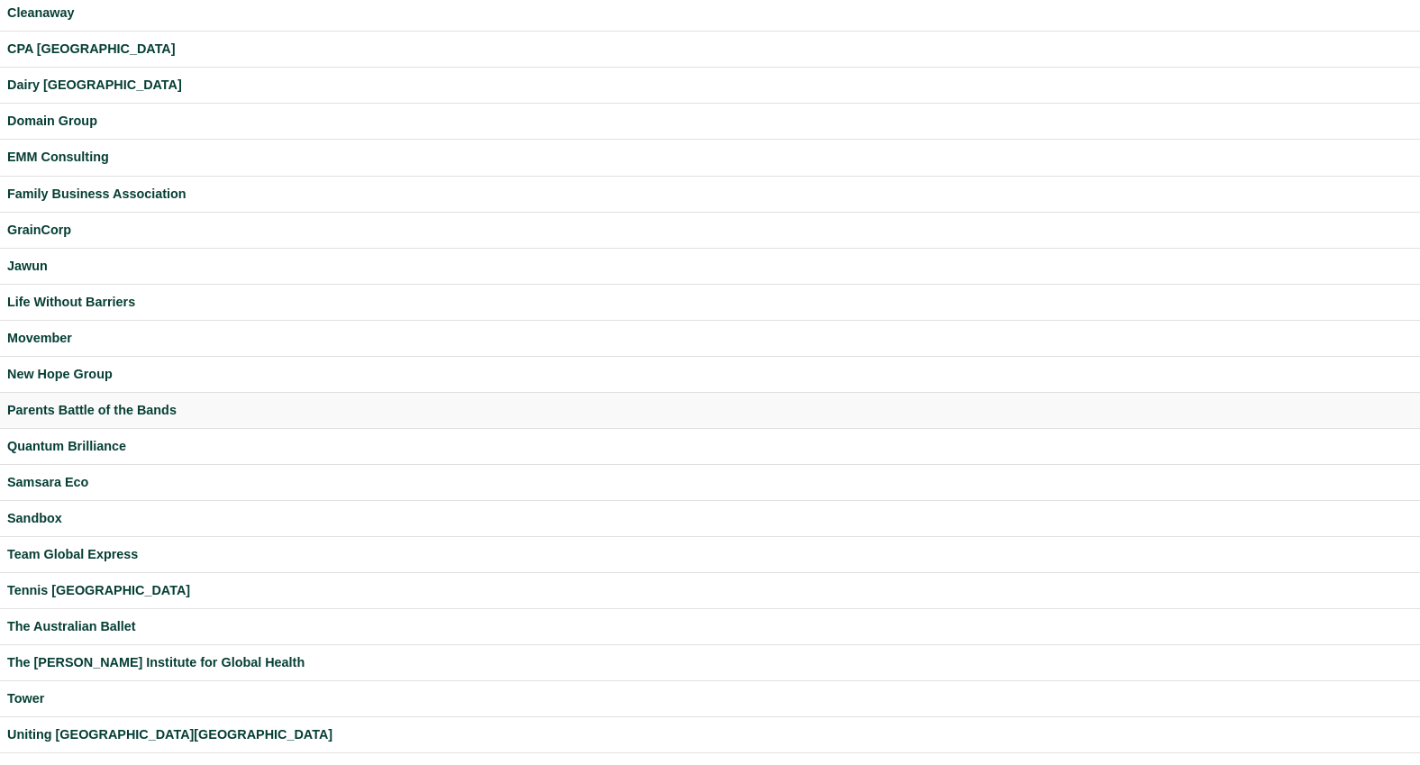
scroll to position [312, 0]
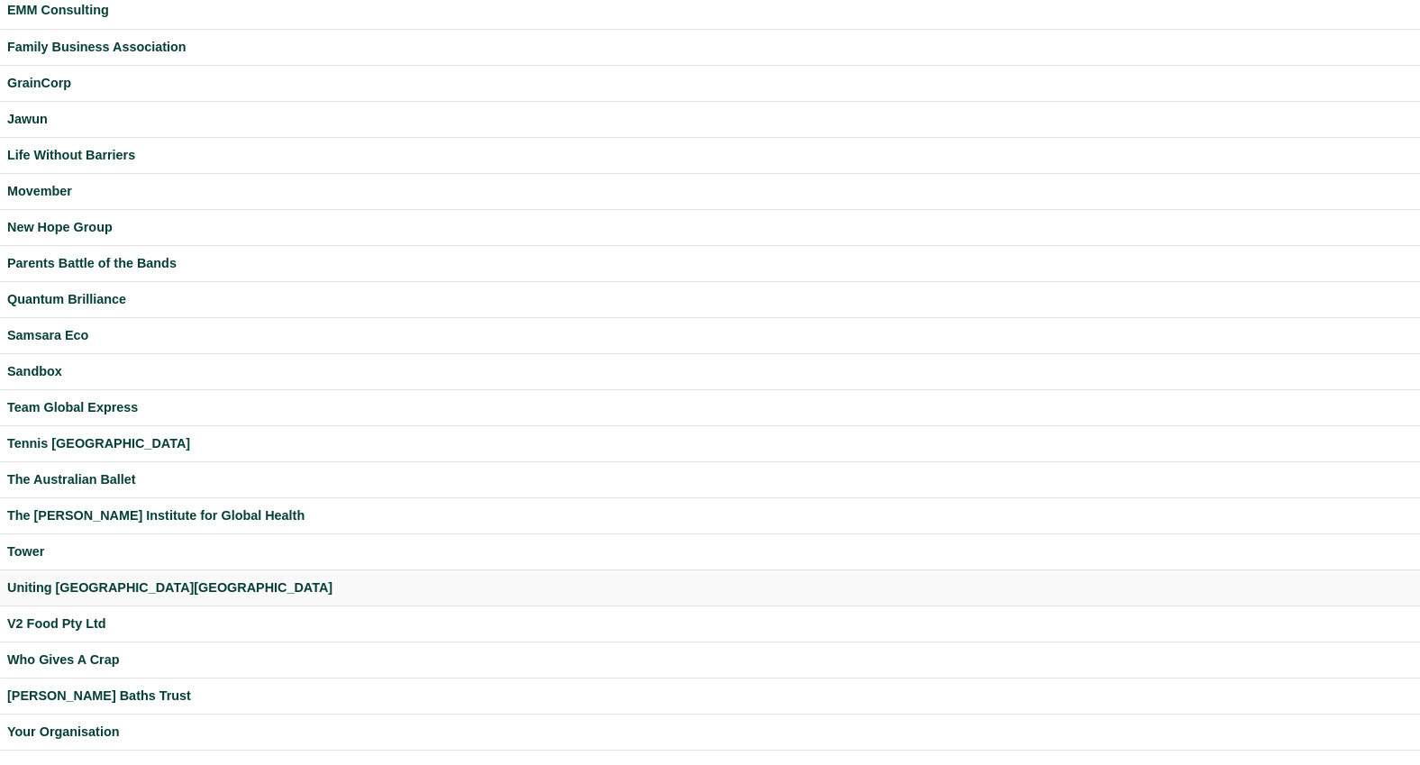
click at [77, 586] on div "Uniting [GEOGRAPHIC_DATA][GEOGRAPHIC_DATA]" at bounding box center [709, 587] width 1405 height 21
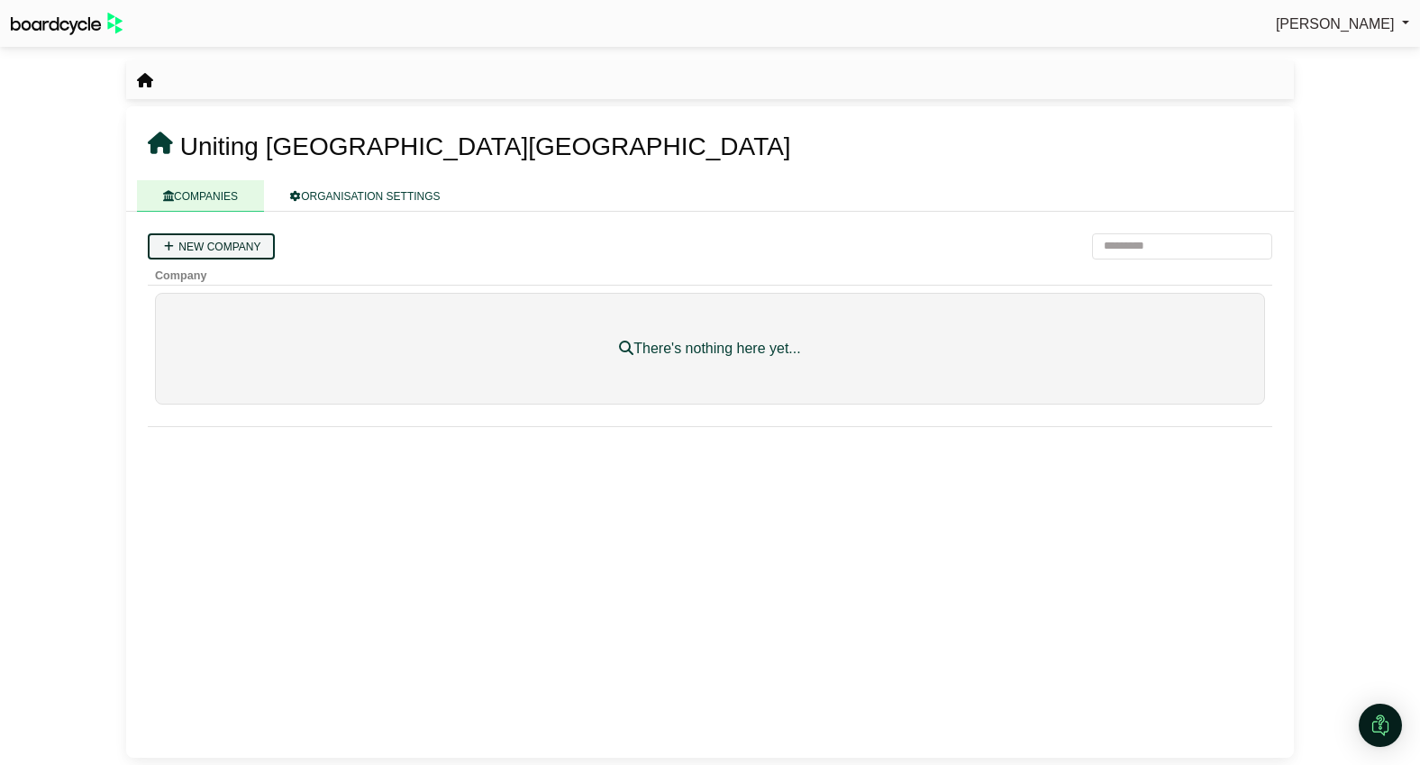
click at [222, 248] on link "New company" at bounding box center [211, 246] width 127 height 26
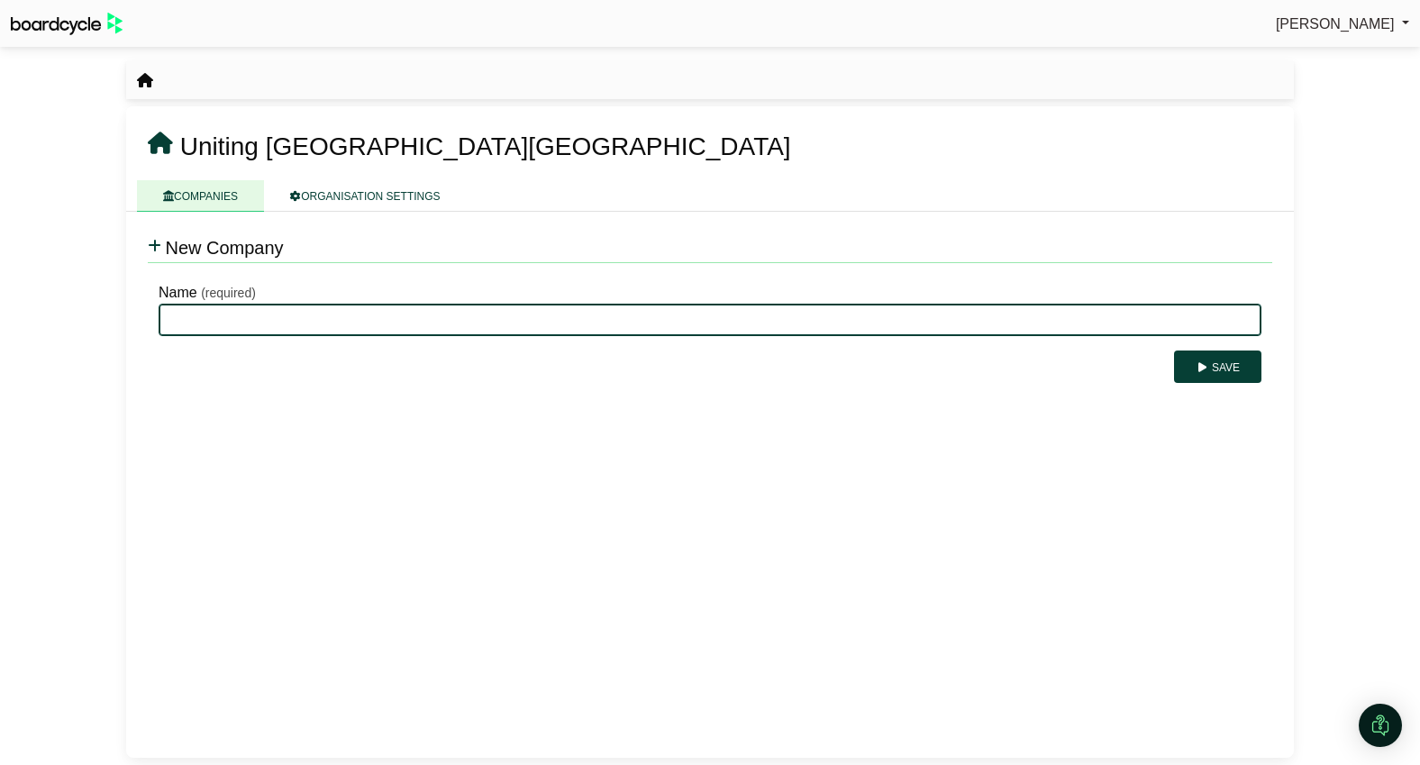
click at [259, 322] on input "Name" at bounding box center [710, 320] width 1103 height 32
type input "**********"
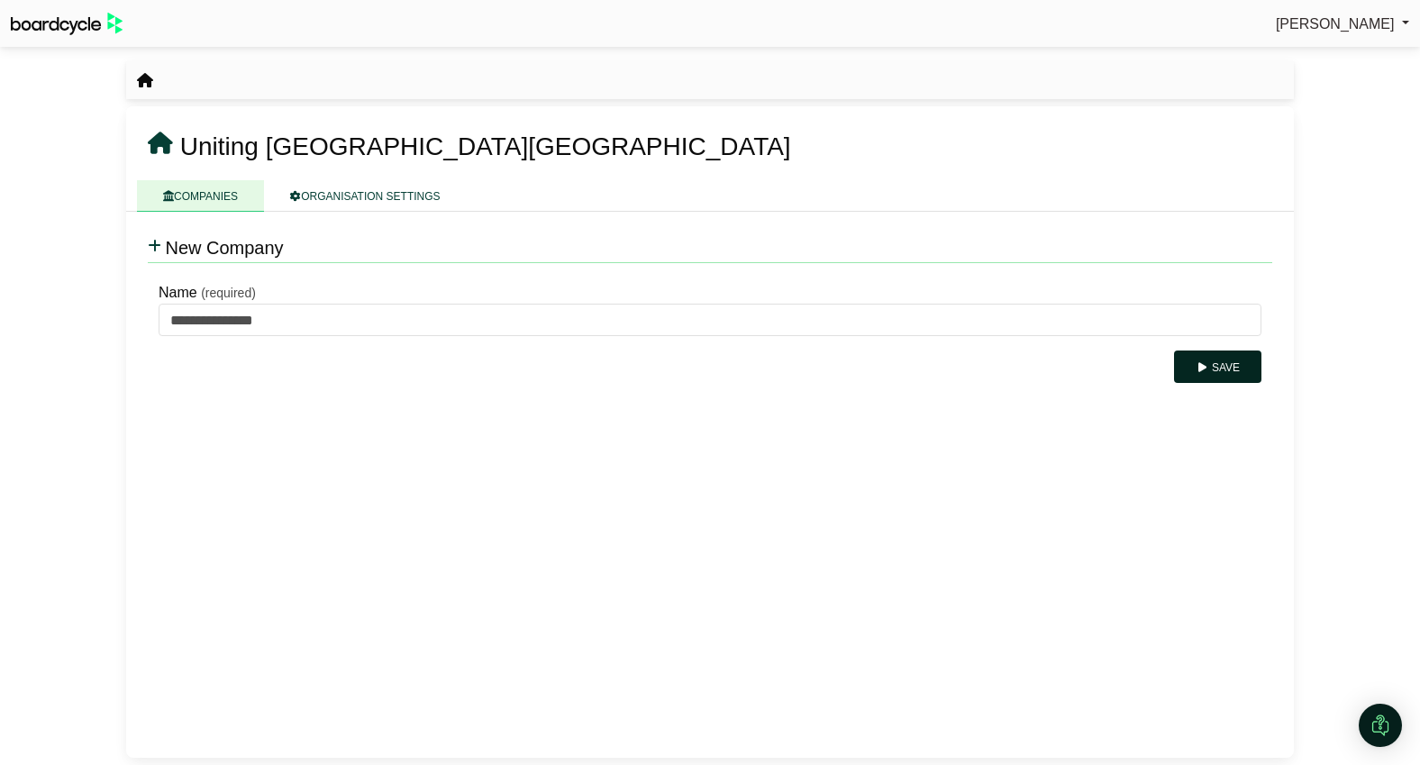
click at [1224, 363] on button "Save" at bounding box center [1217, 366] width 87 height 32
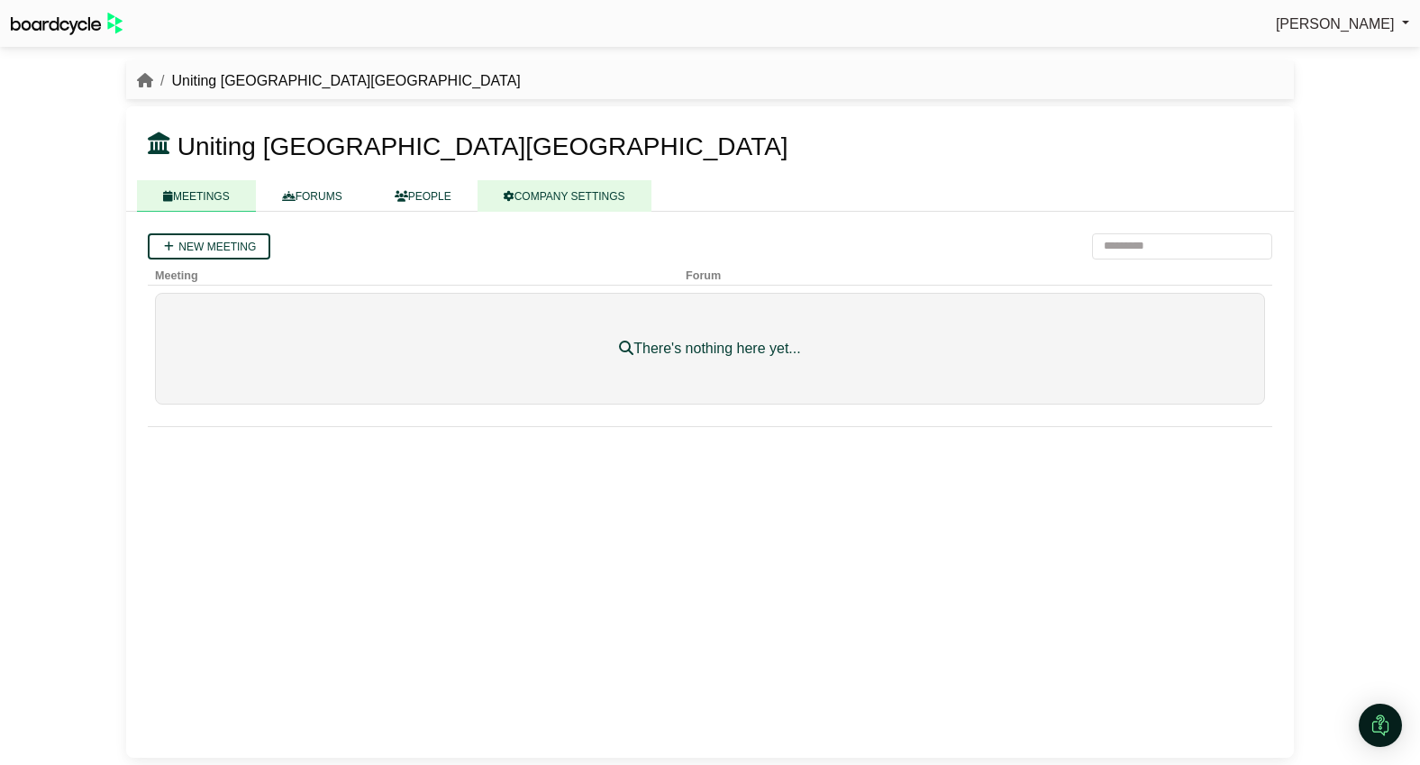
click at [565, 194] on link "COMPANY SETTINGS" at bounding box center [564, 196] width 174 height 32
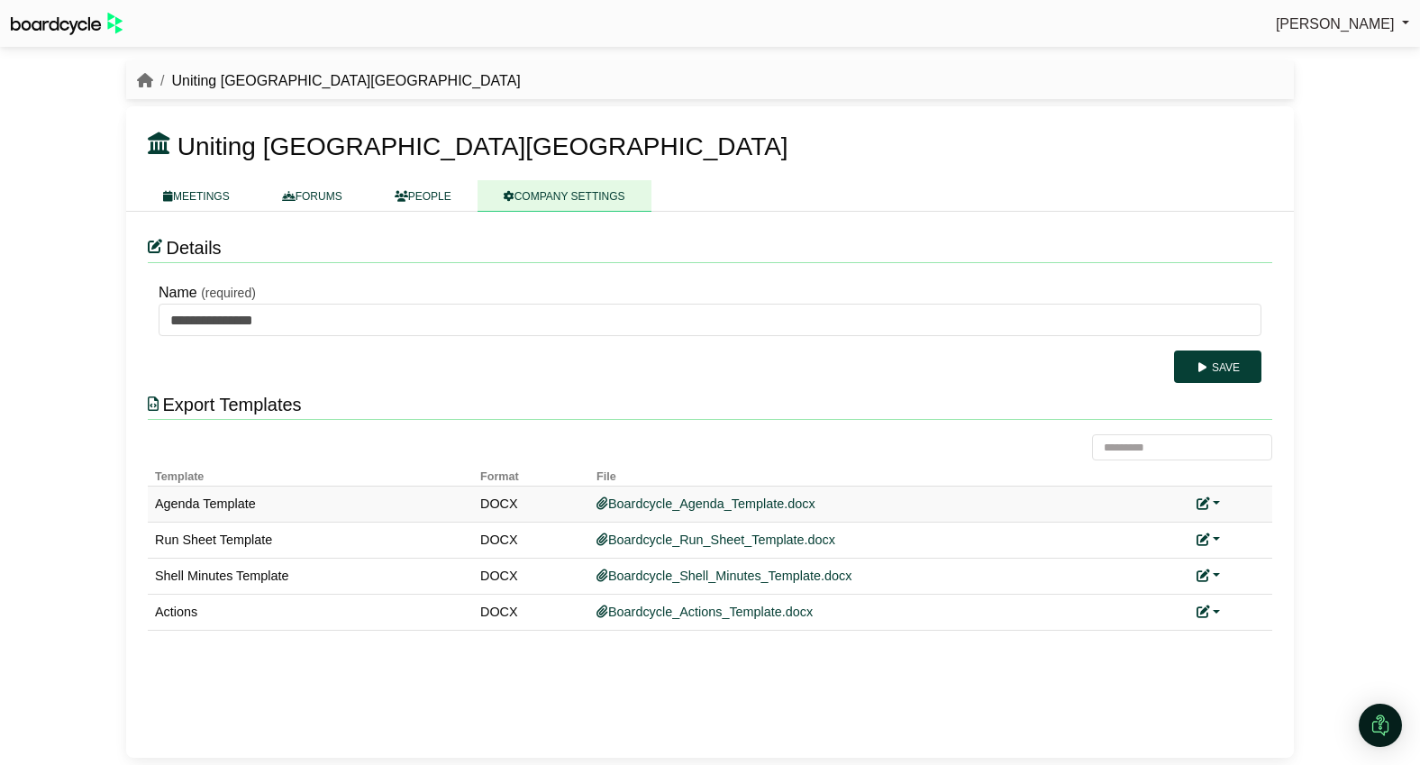
click at [1220, 503] on div "Add custom template" at bounding box center [1230, 504] width 68 height 21
click at [1215, 503] on link at bounding box center [1207, 503] width 23 height 14
click at [1232, 527] on link "Add custom template" at bounding box center [1275, 531] width 159 height 34
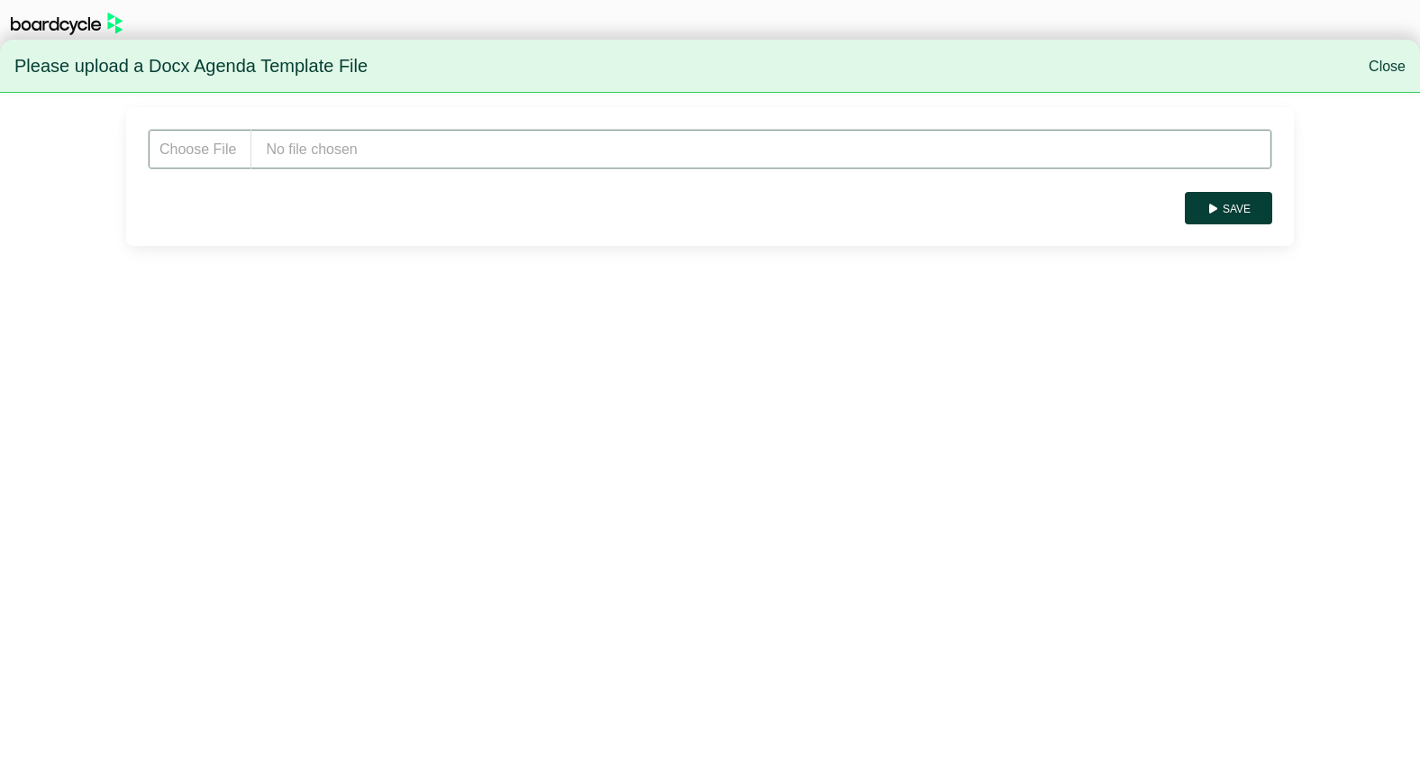
click at [316, 147] on input "file" at bounding box center [710, 149] width 1124 height 41
type input "**********"
click at [1225, 208] on button "Save" at bounding box center [1228, 208] width 87 height 32
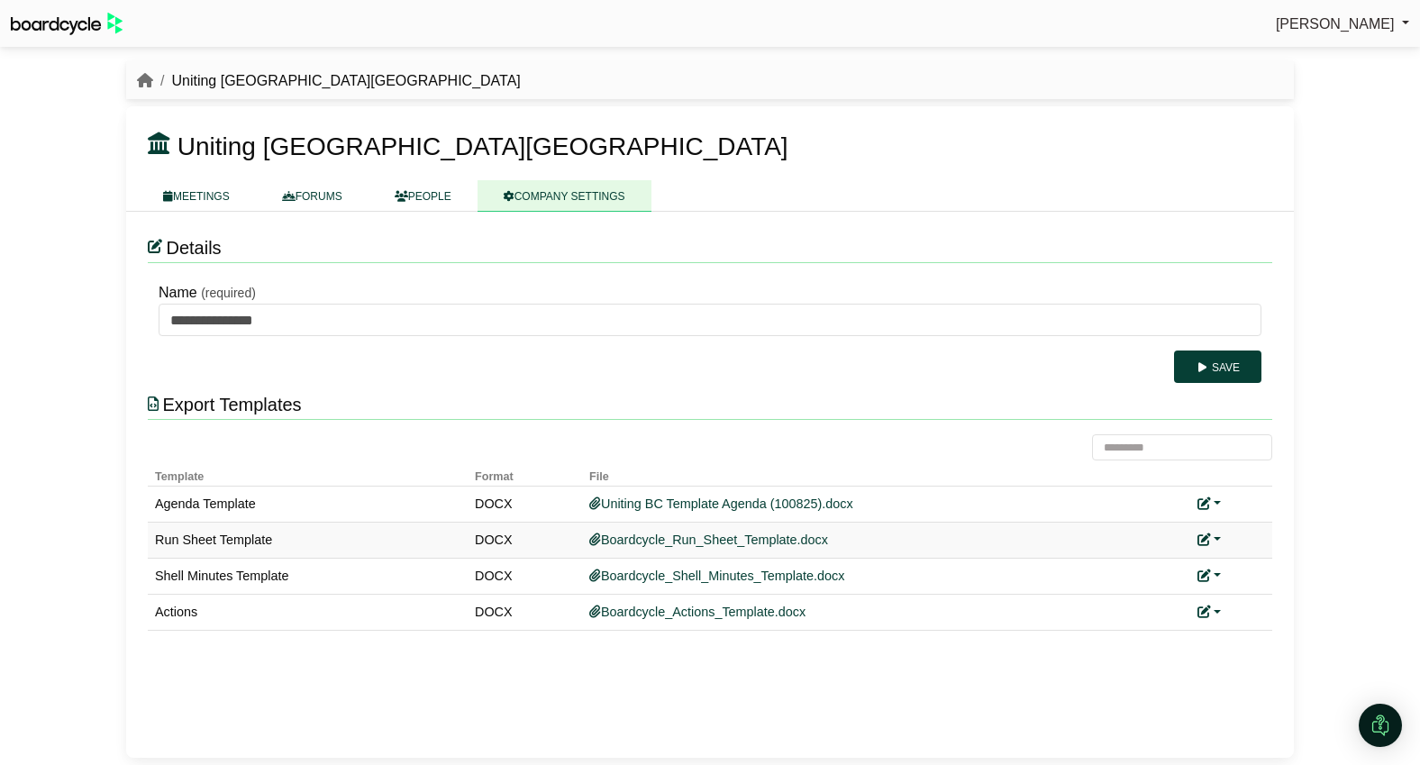
click at [1220, 541] on link at bounding box center [1208, 539] width 23 height 14
click at [1232, 559] on link "Add custom template" at bounding box center [1276, 567] width 159 height 34
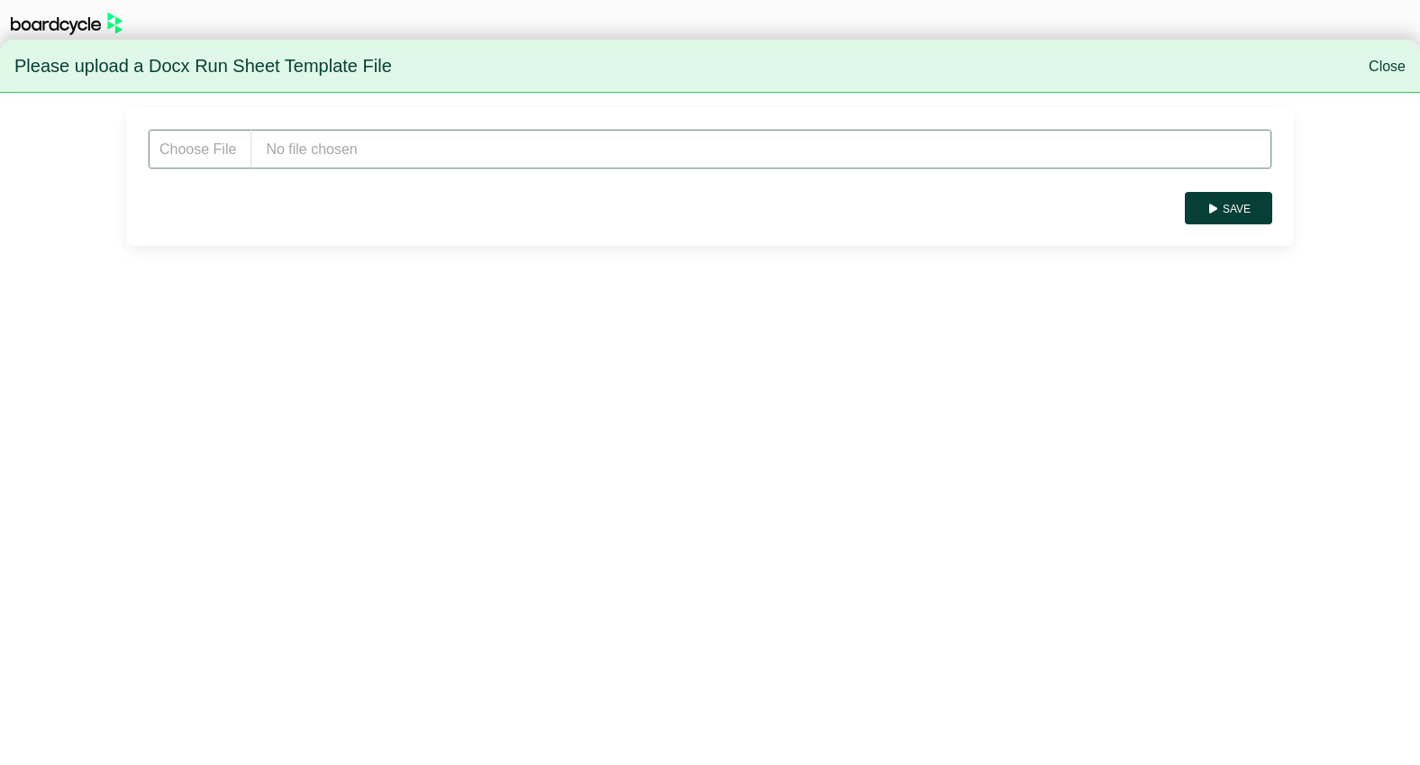
click at [377, 153] on input "file" at bounding box center [710, 149] width 1124 height 41
type input "**********"
click at [1231, 208] on button "Save" at bounding box center [1228, 208] width 87 height 32
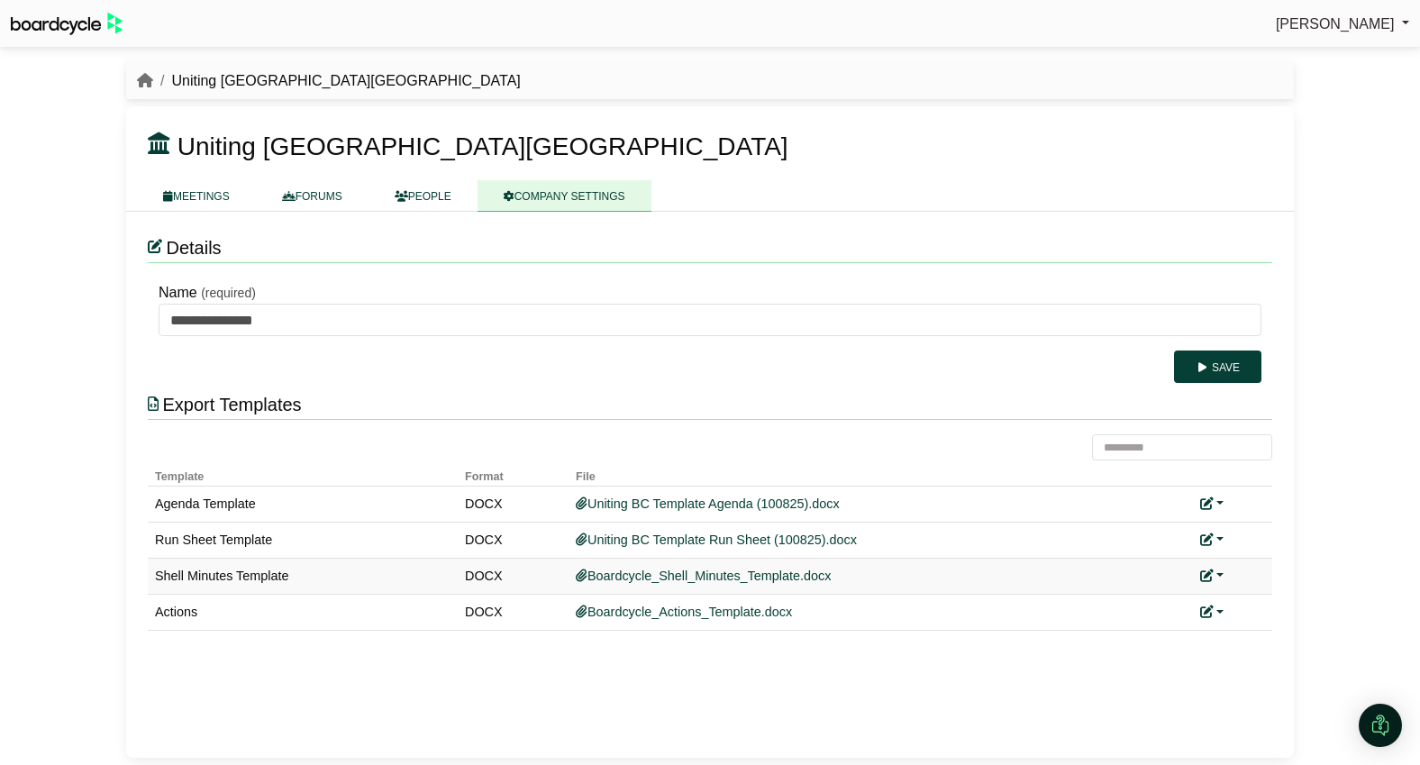
click at [1219, 573] on link at bounding box center [1211, 575] width 23 height 14
click at [1253, 605] on link "Add custom template" at bounding box center [1279, 603] width 159 height 34
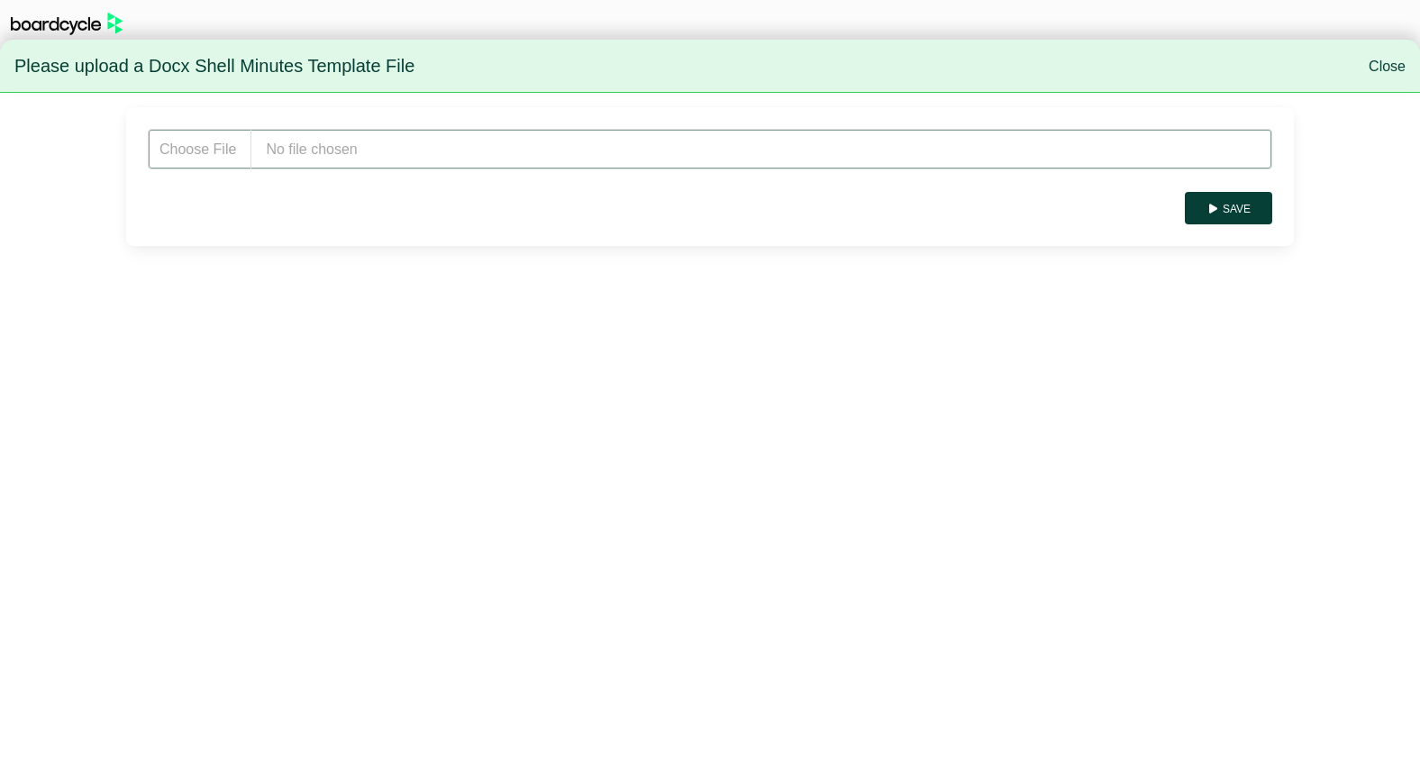
click at [331, 143] on input "file" at bounding box center [710, 149] width 1124 height 41
type input "**********"
click at [1255, 211] on button "Save" at bounding box center [1228, 208] width 87 height 32
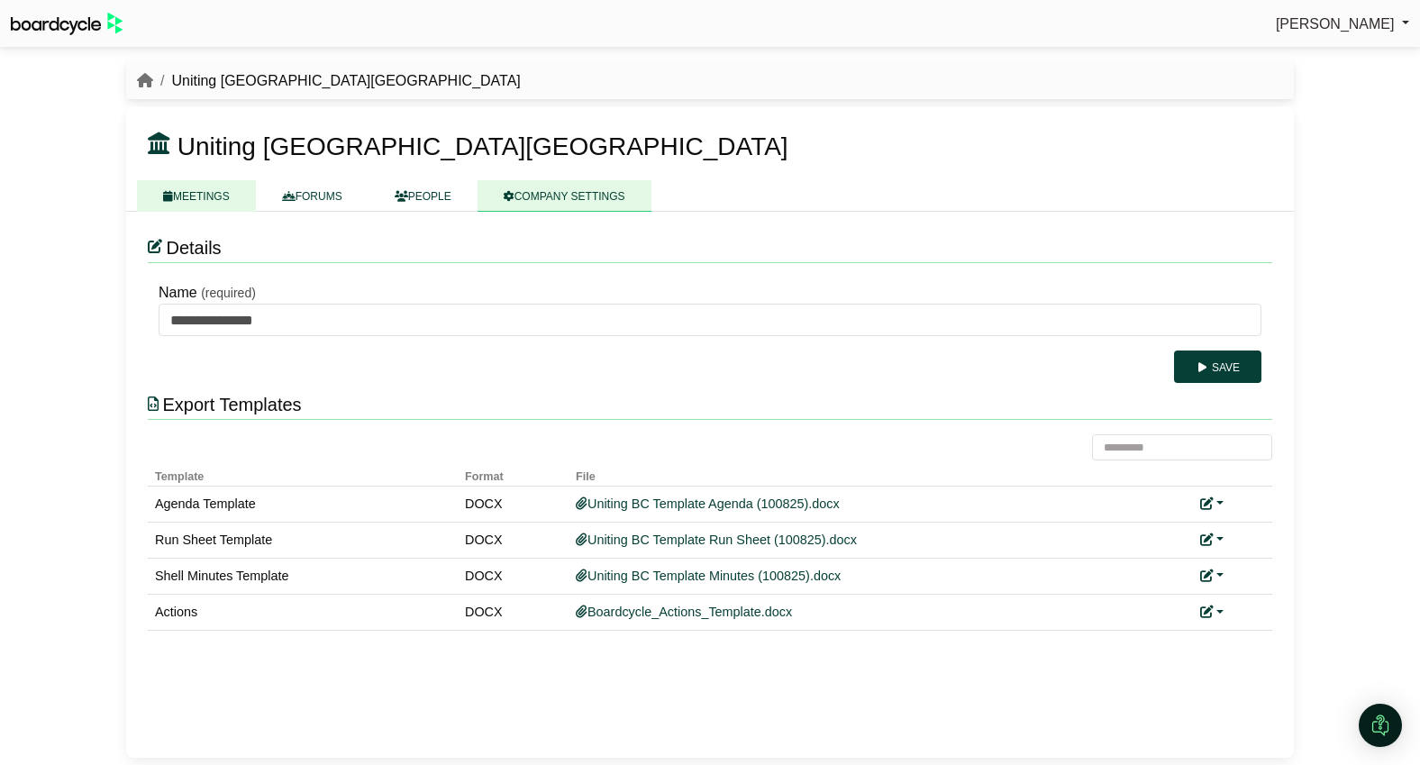
click at [205, 194] on link "MEETINGS" at bounding box center [196, 196] width 119 height 32
